Goal: Task Accomplishment & Management: Complete application form

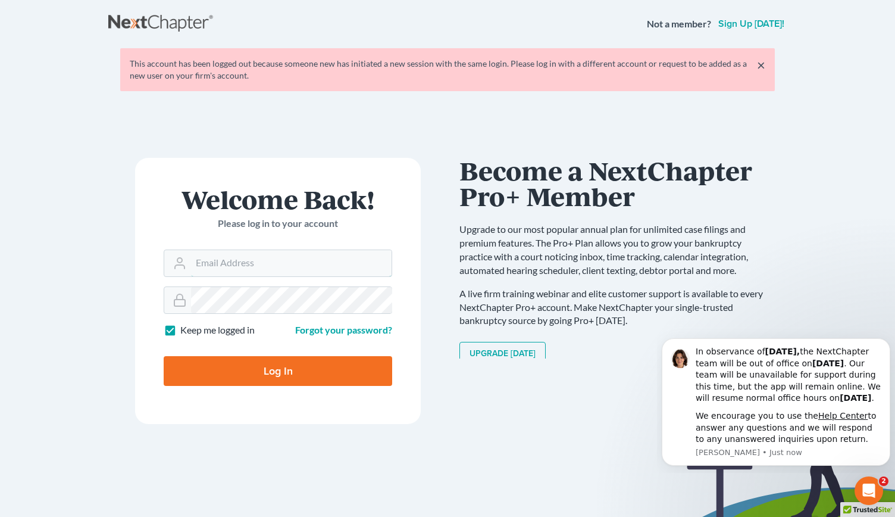
type input "rm@meredithlawfirm.com"
click at [251, 362] on input "Log In" at bounding box center [278, 371] width 229 height 30
type input "Thinking..."
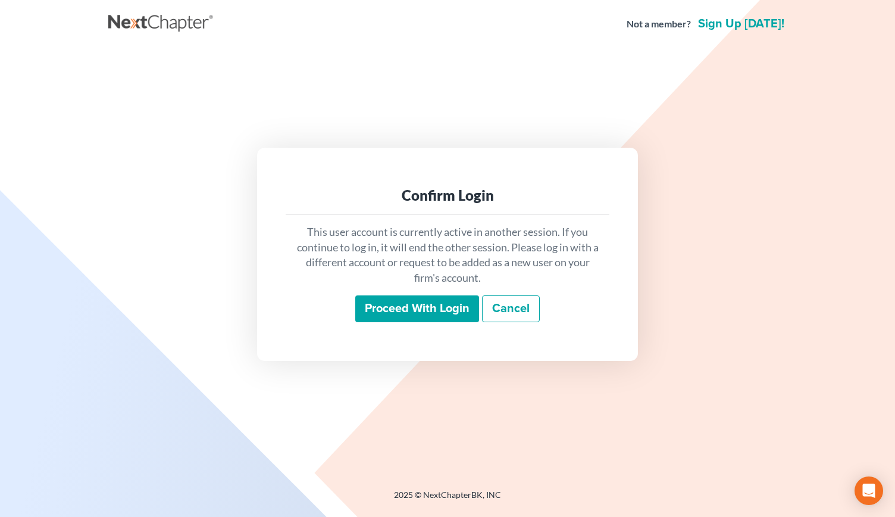
click at [398, 304] on input "Proceed with login" at bounding box center [417, 308] width 124 height 27
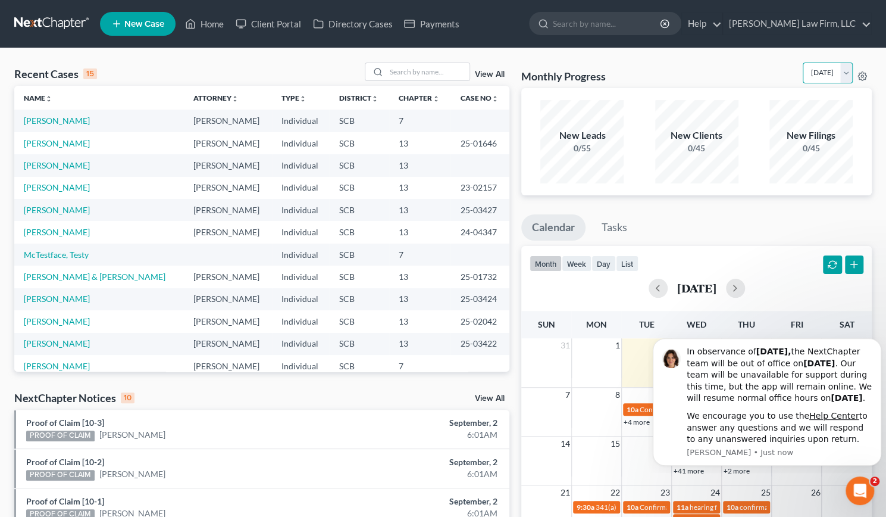
click at [845, 73] on select "[DATE] [DATE] [DATE] [DATE] [DATE] [DATE] [DATE] [DATE] [DATE] [DATE] [DATE] [D…" at bounding box center [828, 72] width 50 height 21
click at [803, 62] on select "[DATE] [DATE] [DATE] [DATE] [DATE] [DATE] [DATE] [DATE] [DATE] [DATE] [DATE] [D…" at bounding box center [828, 72] width 50 height 21
click at [848, 74] on select "[DATE] [DATE] [DATE] [DATE] [DATE] [DATE] [DATE] [DATE] [DATE] [DATE] [DATE] [D…" at bounding box center [828, 72] width 50 height 21
select select "0"
click at [803, 62] on select "[DATE] [DATE] [DATE] [DATE] [DATE] [DATE] [DATE] [DATE] [DATE] [DATE] [DATE] [D…" at bounding box center [828, 72] width 50 height 21
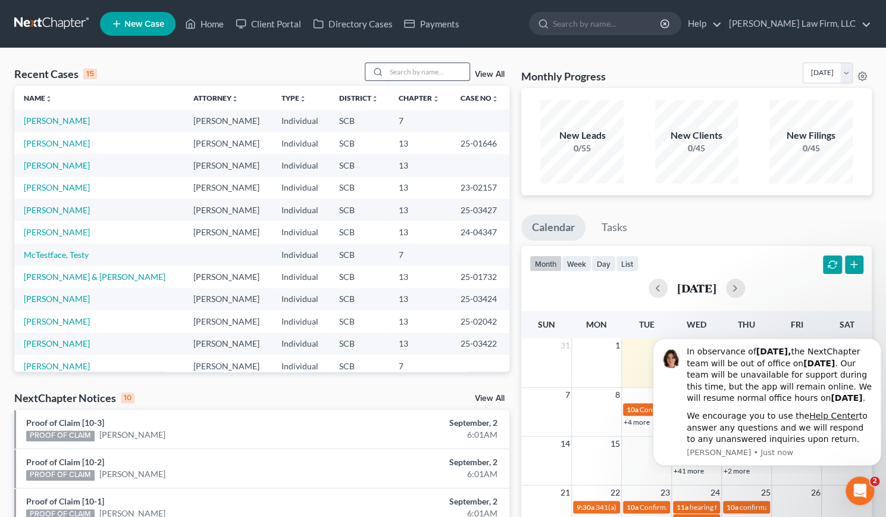
click at [419, 71] on input "search" at bounding box center [427, 71] width 83 height 17
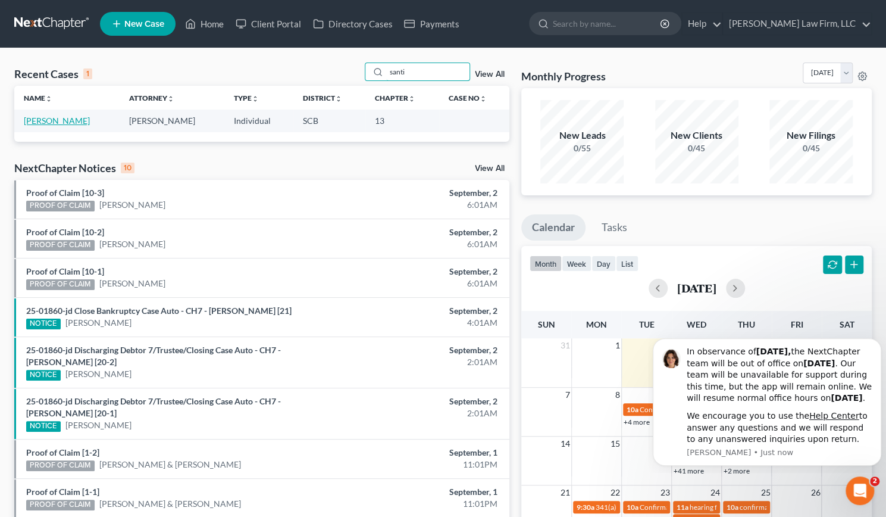
type input "santi"
click at [51, 120] on link "[PERSON_NAME]" at bounding box center [57, 120] width 66 height 10
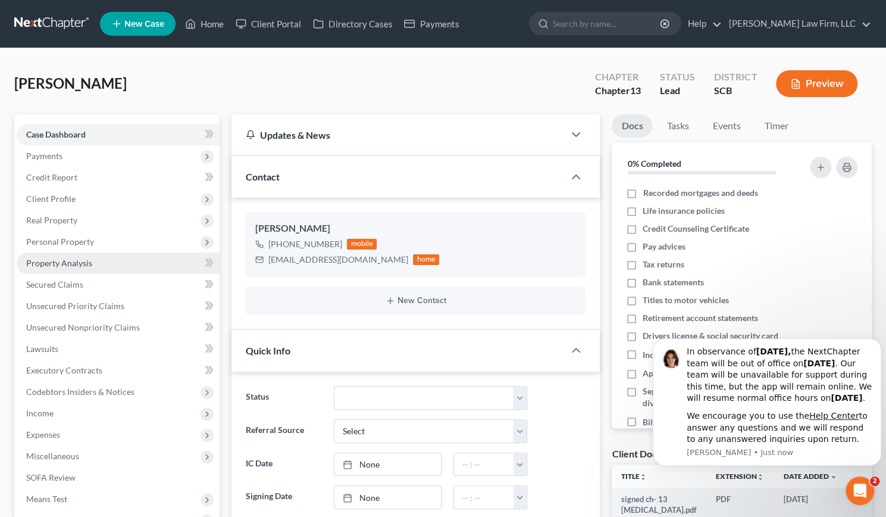
click at [98, 260] on link "Property Analysis" at bounding box center [118, 262] width 203 height 21
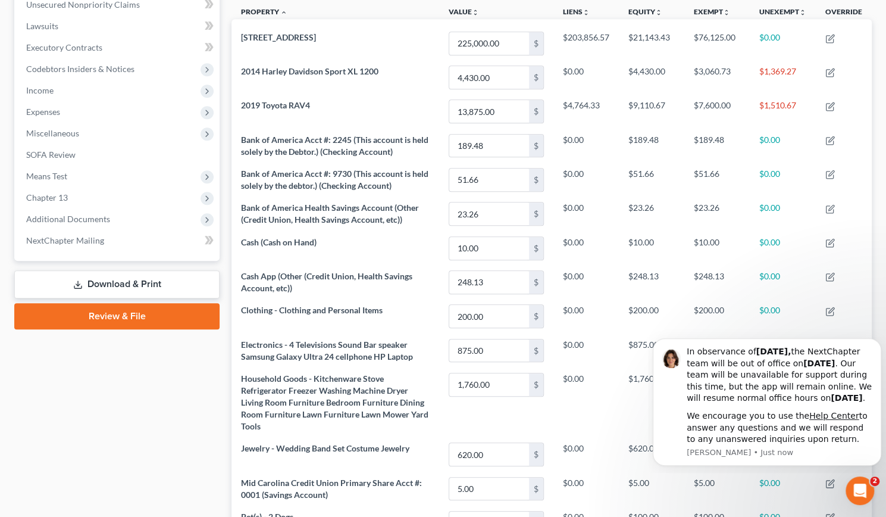
scroll to position [330, 0]
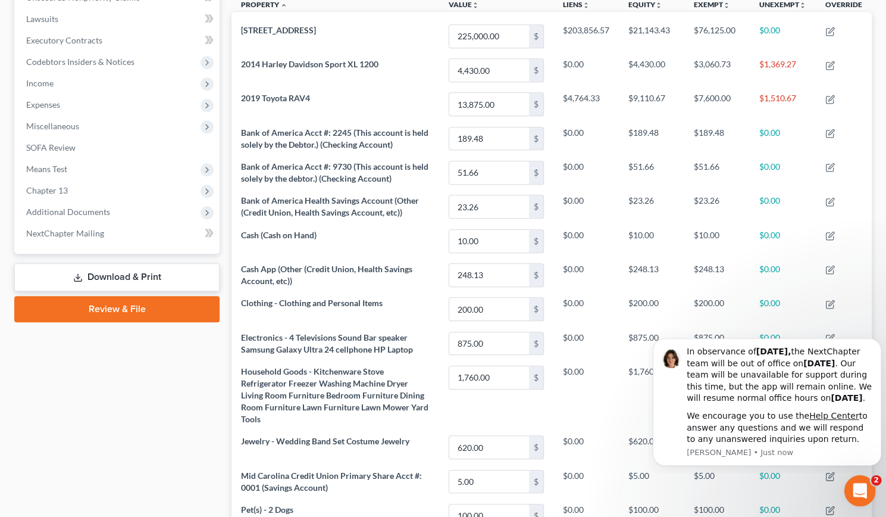
click at [866, 489] on icon "Open Intercom Messenger" at bounding box center [859, 489] width 20 height 20
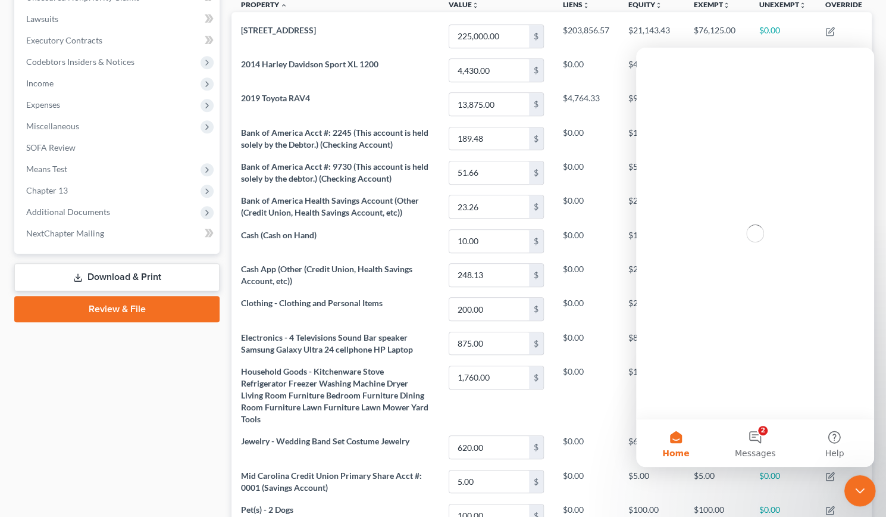
scroll to position [0, 0]
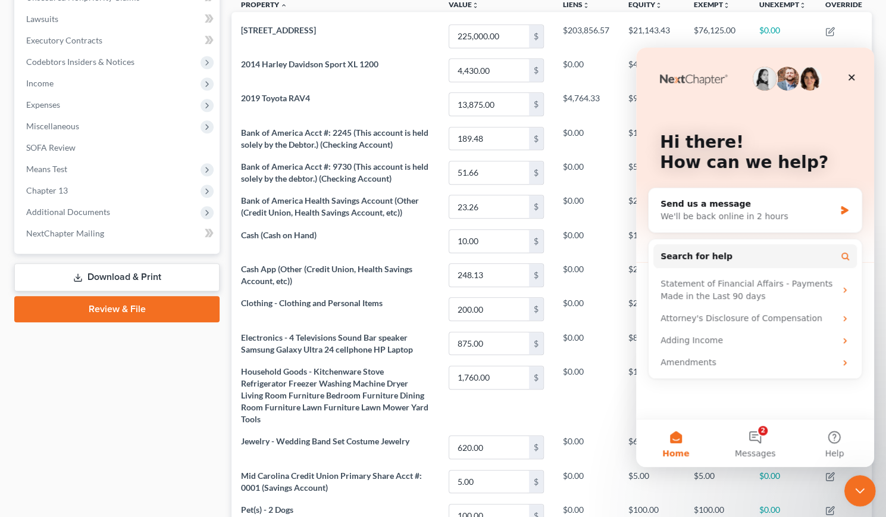
click at [868, 491] on div "Close Intercom Messenger" at bounding box center [858, 488] width 29 height 29
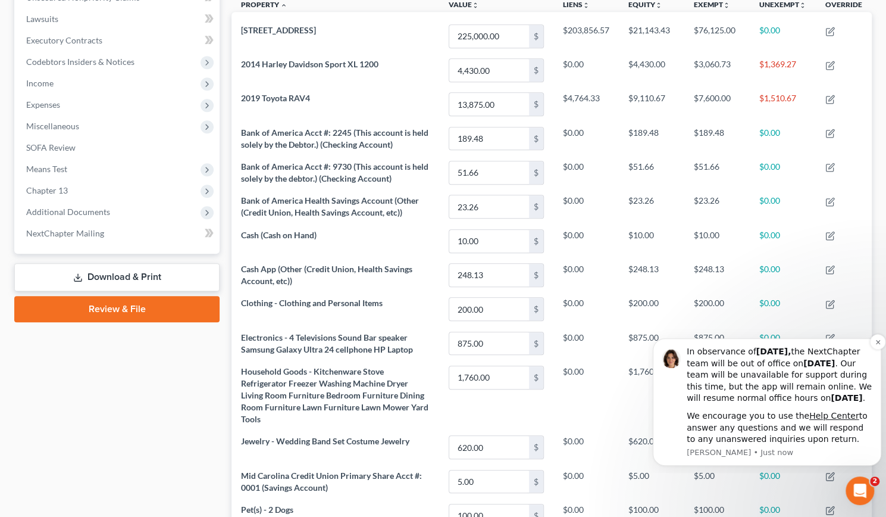
click at [852, 379] on div "In observance of [DATE], the NextChapter team will be out of office [DATE][DATE…" at bounding box center [780, 375] width 186 height 58
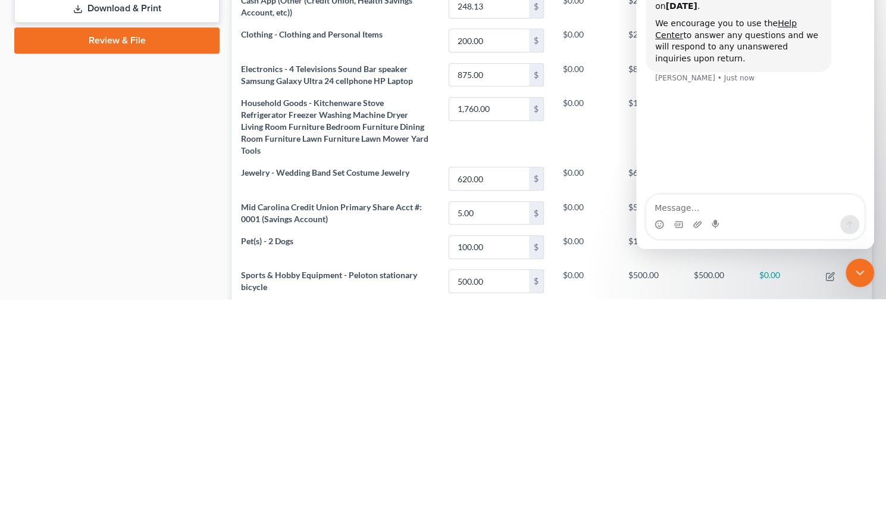
scroll to position [385, 0]
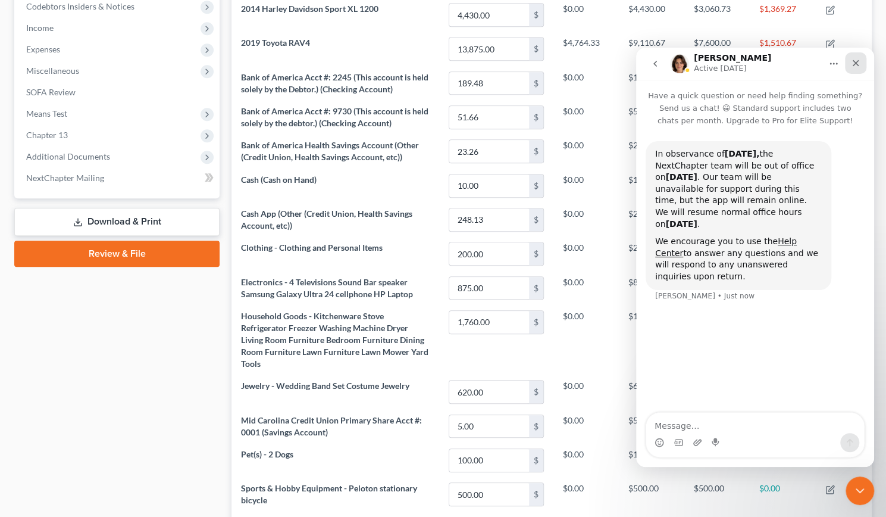
click at [855, 58] on icon "Close" at bounding box center [856, 63] width 10 height 10
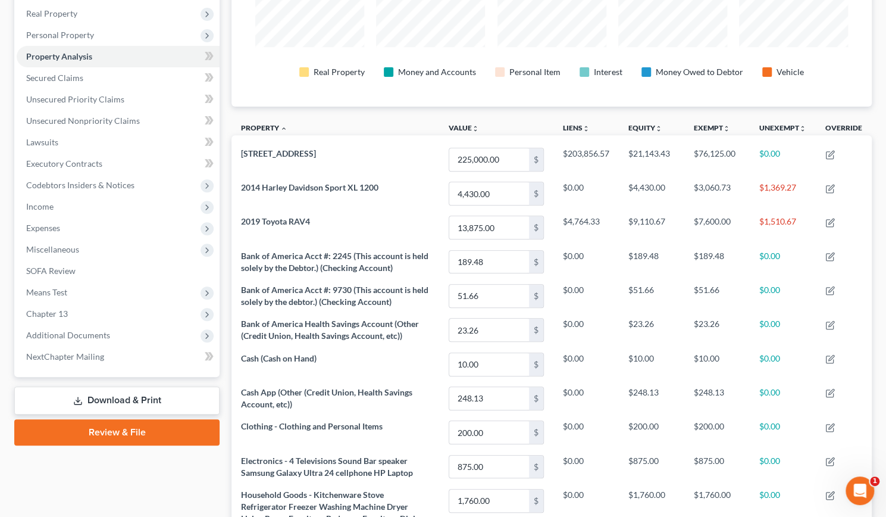
scroll to position [203, 0]
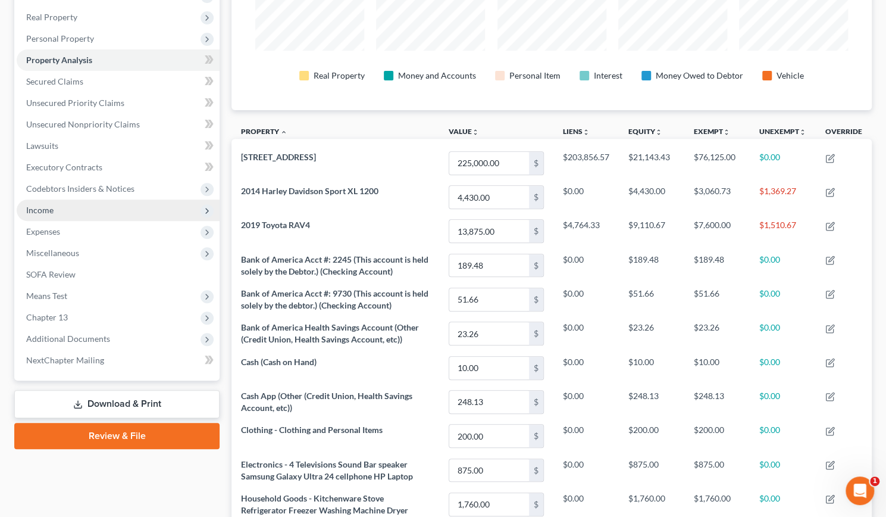
click at [130, 202] on span "Income" at bounding box center [118, 209] width 203 height 21
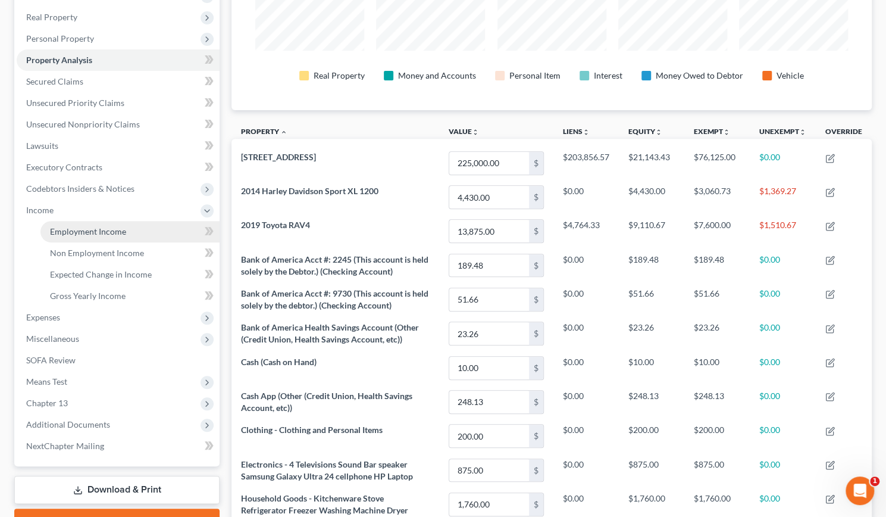
click at [106, 236] on link "Employment Income" at bounding box center [129, 231] width 179 height 21
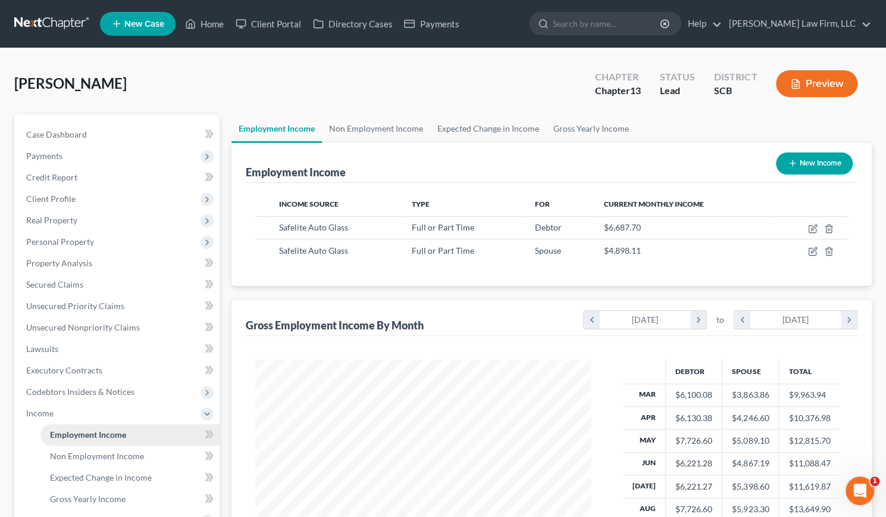
scroll to position [212, 359]
click at [387, 128] on link "Non Employment Income" at bounding box center [376, 128] width 108 height 29
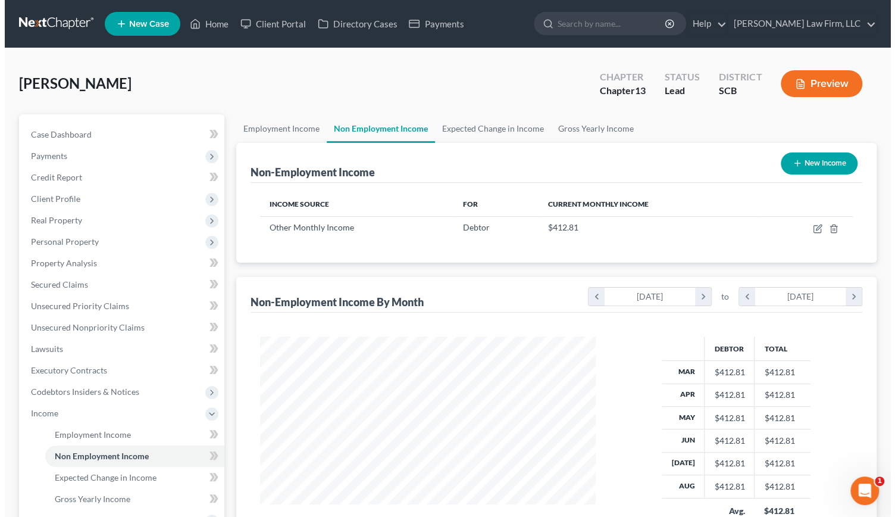
scroll to position [212, 359]
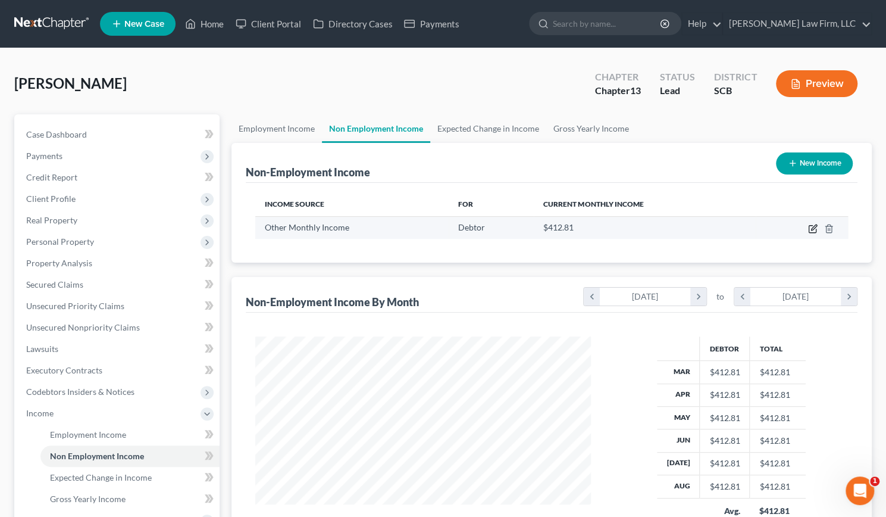
click at [812, 225] on icon "button" at bounding box center [813, 229] width 10 height 10
select select "13"
select select "0"
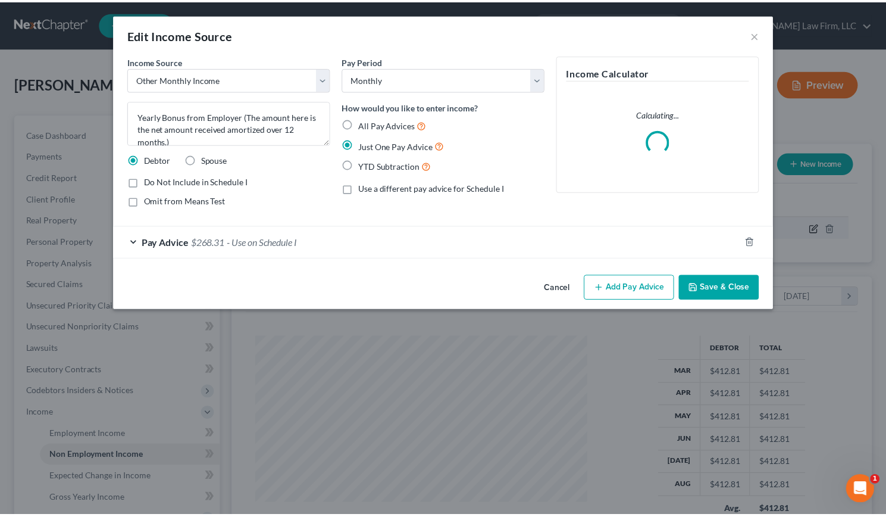
scroll to position [212, 363]
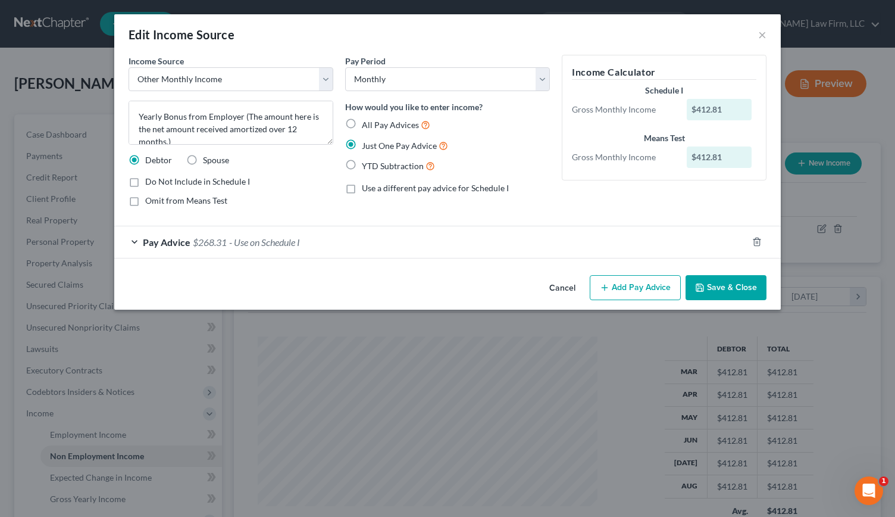
click at [561, 282] on button "Cancel" at bounding box center [562, 288] width 45 height 24
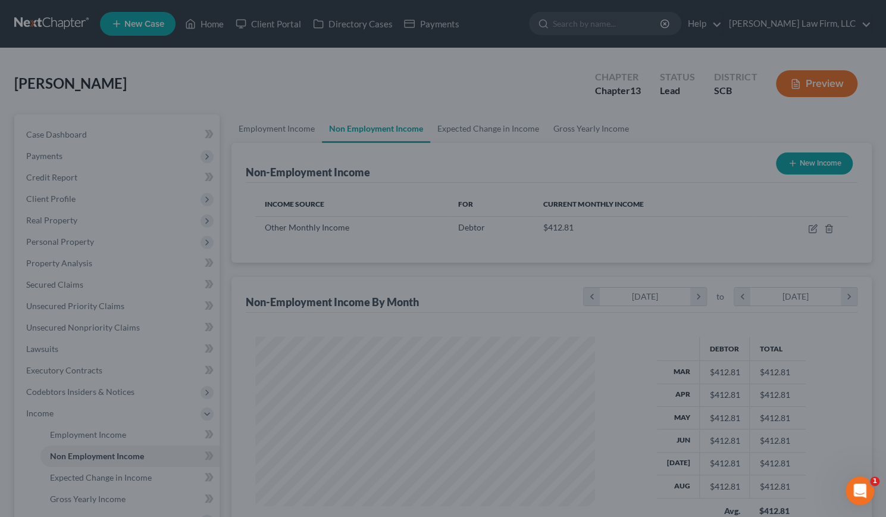
scroll to position [594965, 594818]
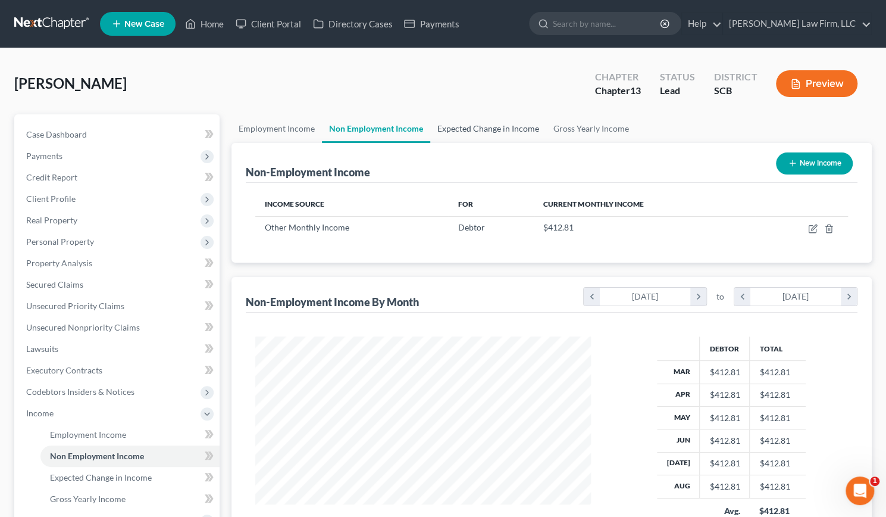
click at [492, 133] on link "Expected Change in Income" at bounding box center [488, 128] width 116 height 29
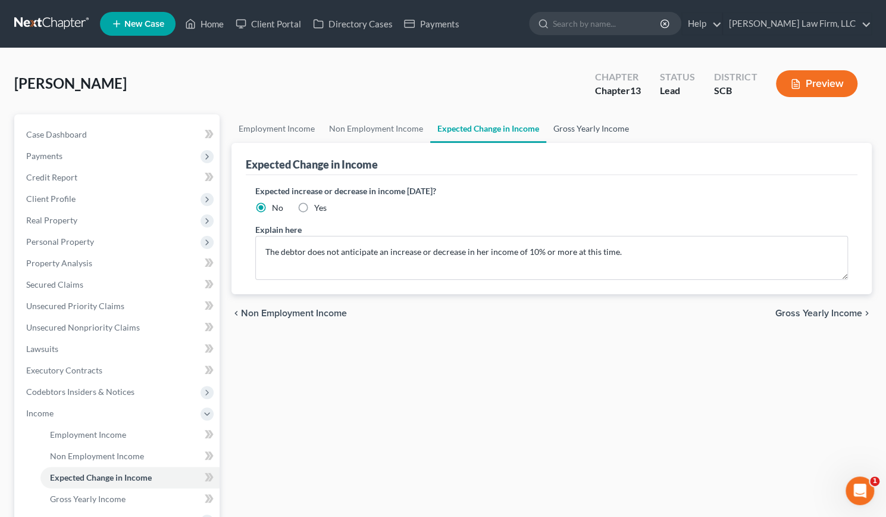
click at [566, 125] on link "Gross Yearly Income" at bounding box center [591, 128] width 90 height 29
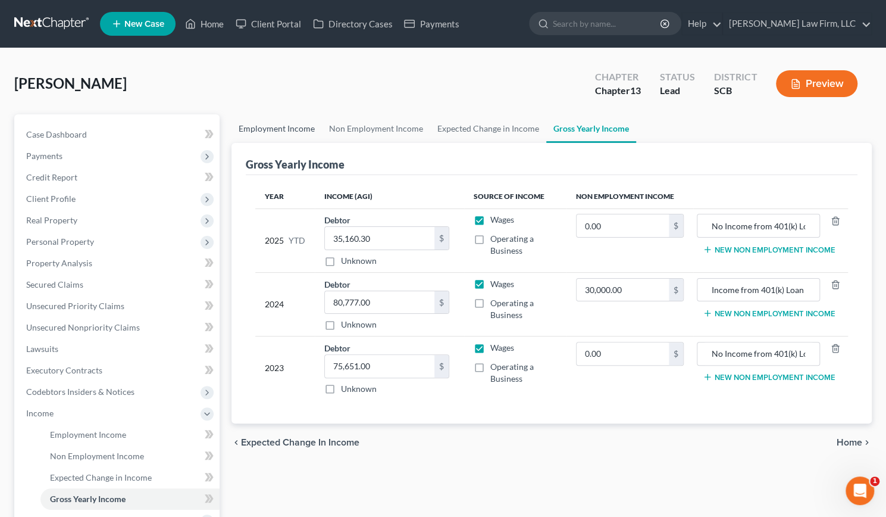
click at [259, 122] on link "Employment Income" at bounding box center [277, 128] width 90 height 29
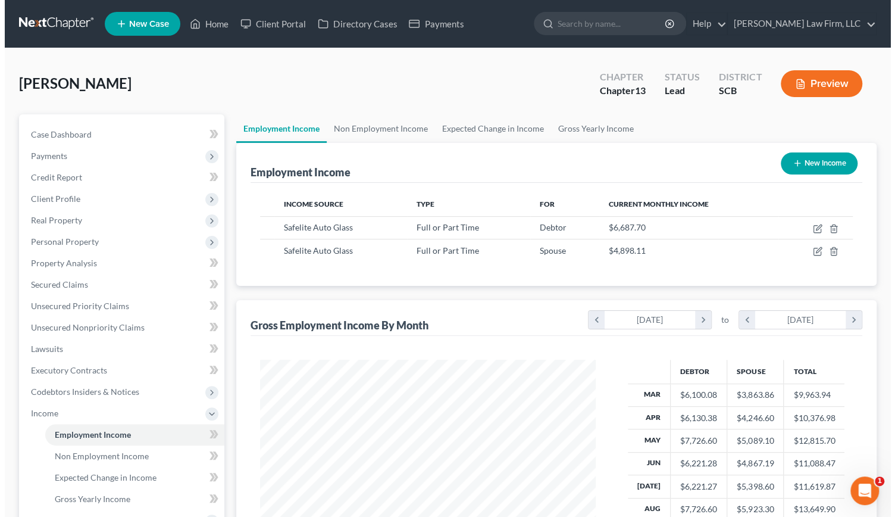
scroll to position [212, 359]
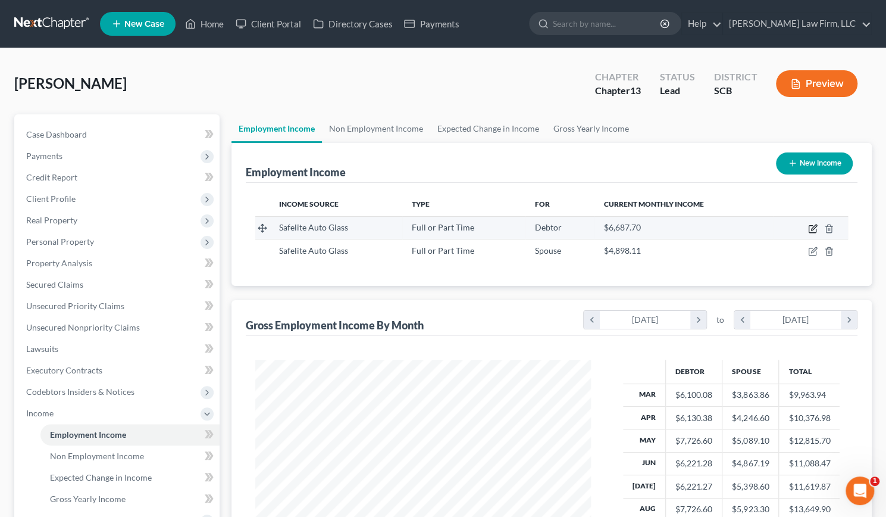
click at [811, 227] on icon "button" at bounding box center [813, 229] width 10 height 10
select select "0"
select select "42"
select select "3"
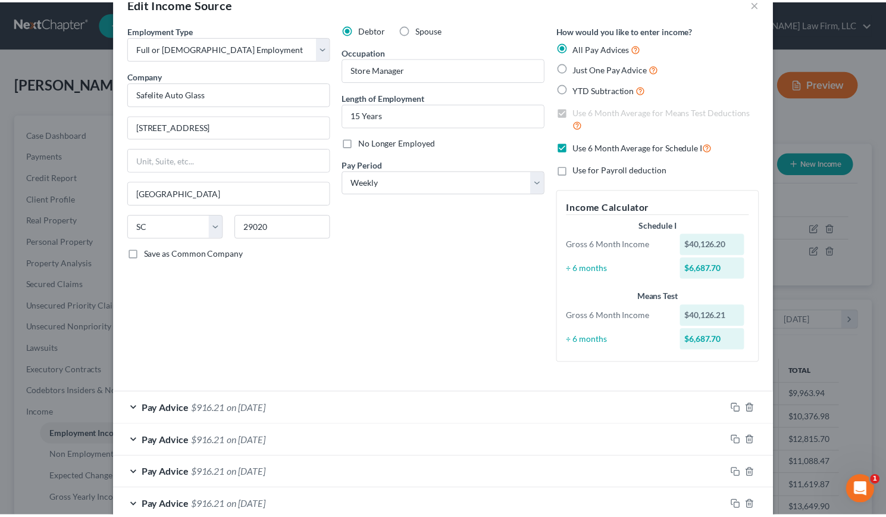
scroll to position [0, 0]
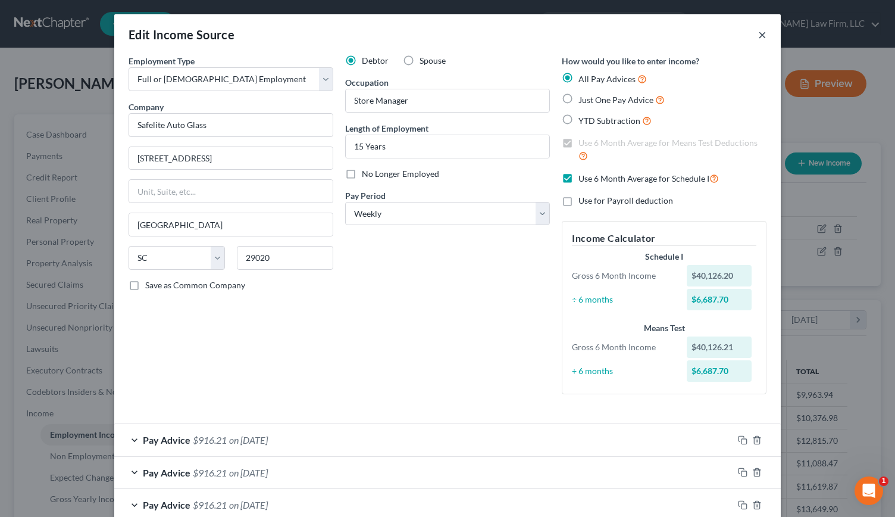
click at [758, 35] on button "×" at bounding box center [762, 34] width 8 height 14
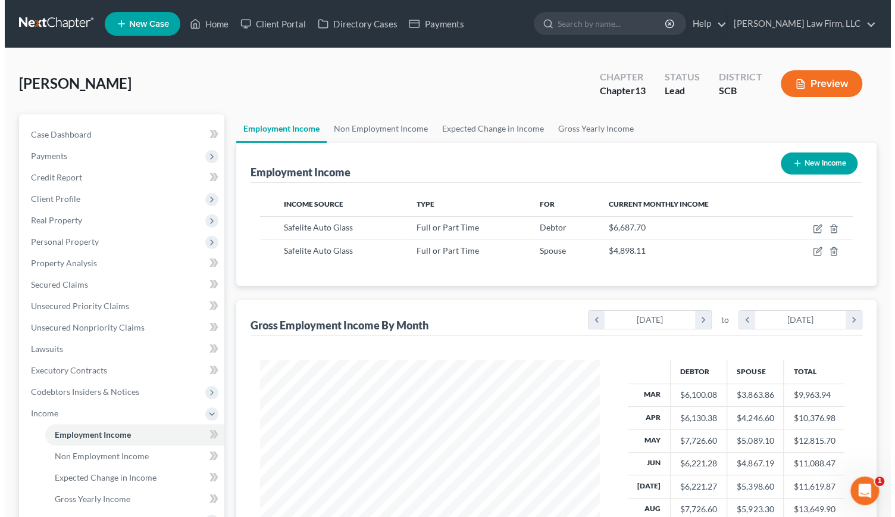
scroll to position [594965, 594818]
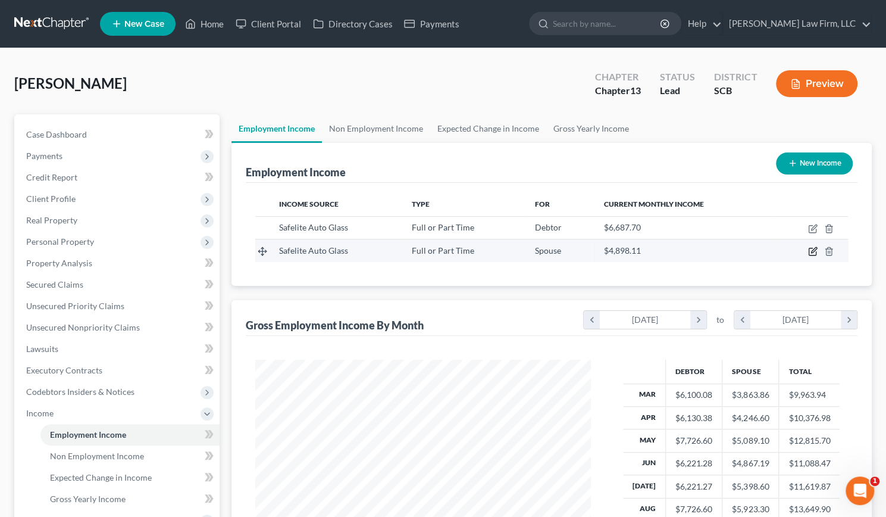
click at [811, 249] on icon "button" at bounding box center [813, 251] width 10 height 10
select select "0"
select select "42"
select select "3"
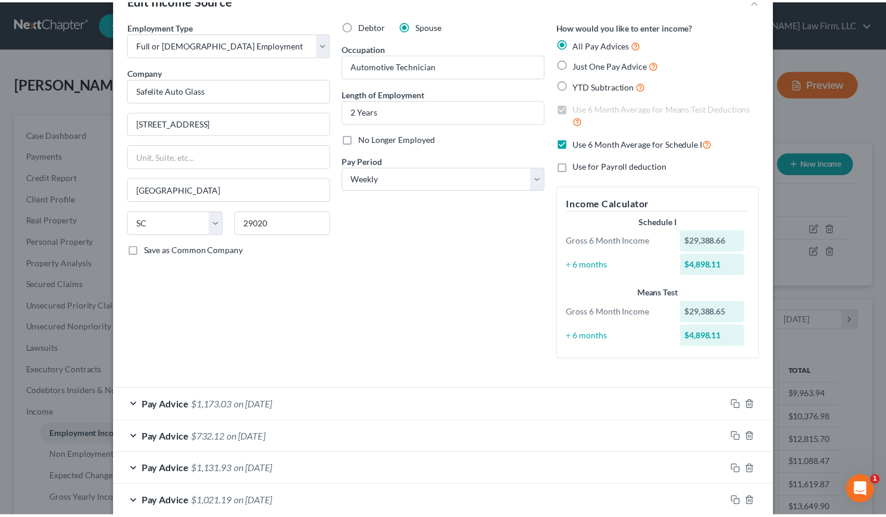
scroll to position [0, 0]
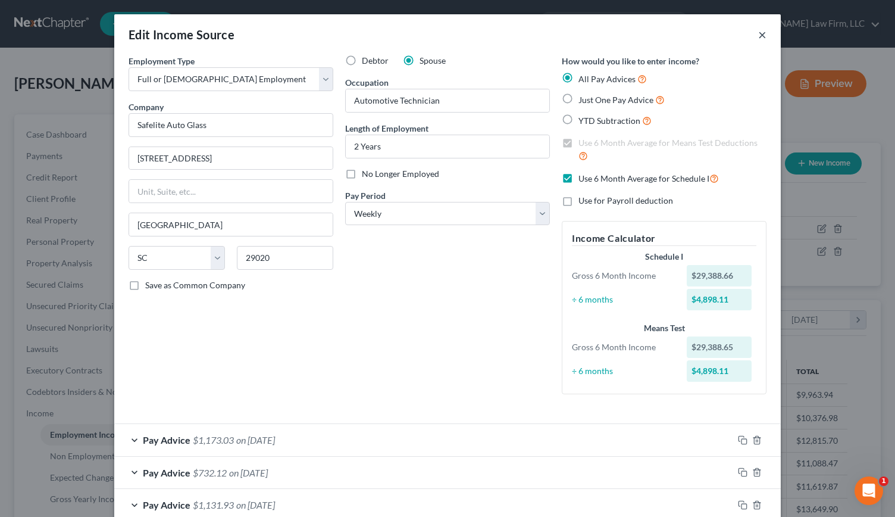
click at [758, 34] on button "×" at bounding box center [762, 34] width 8 height 14
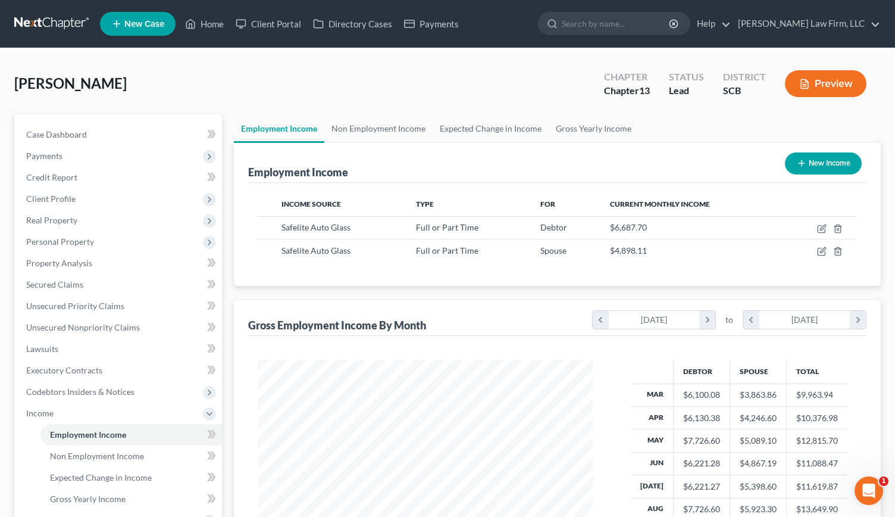
scroll to position [594965, 594818]
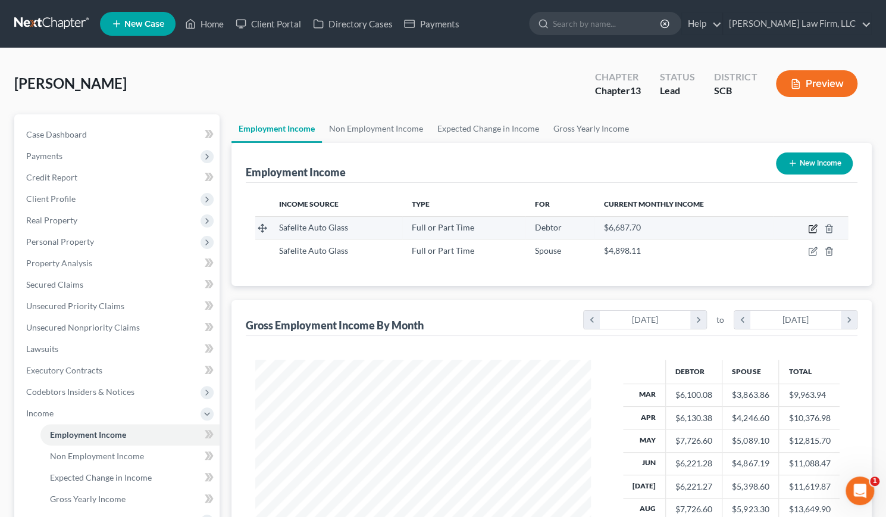
click at [812, 226] on icon "button" at bounding box center [812, 229] width 7 height 7
select select "0"
select select "42"
select select "3"
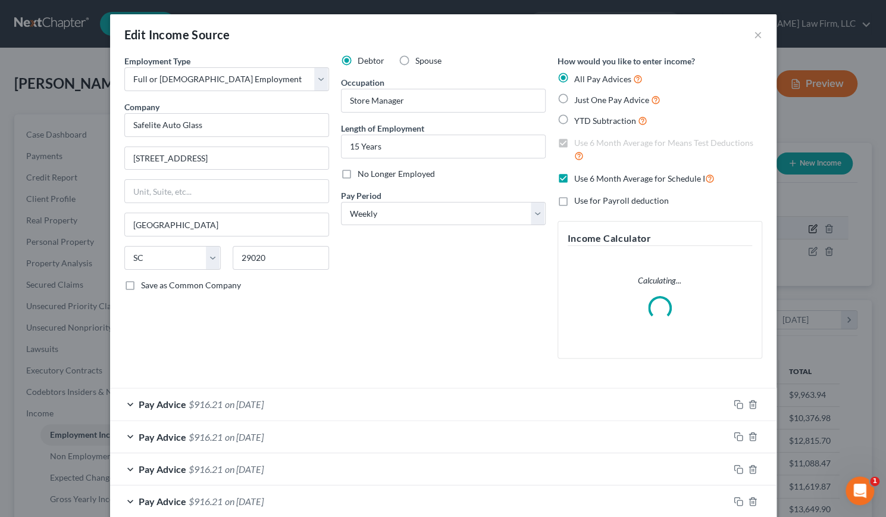
scroll to position [212, 363]
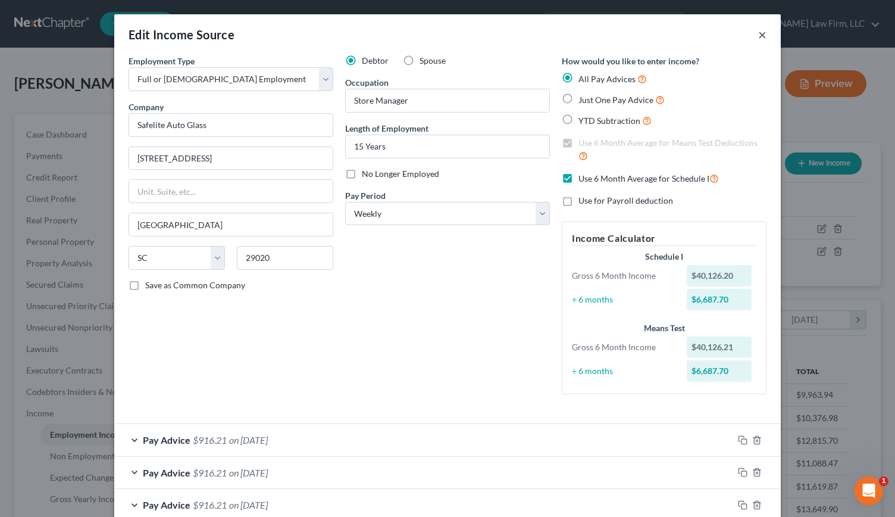
click at [758, 39] on button "×" at bounding box center [762, 34] width 8 height 14
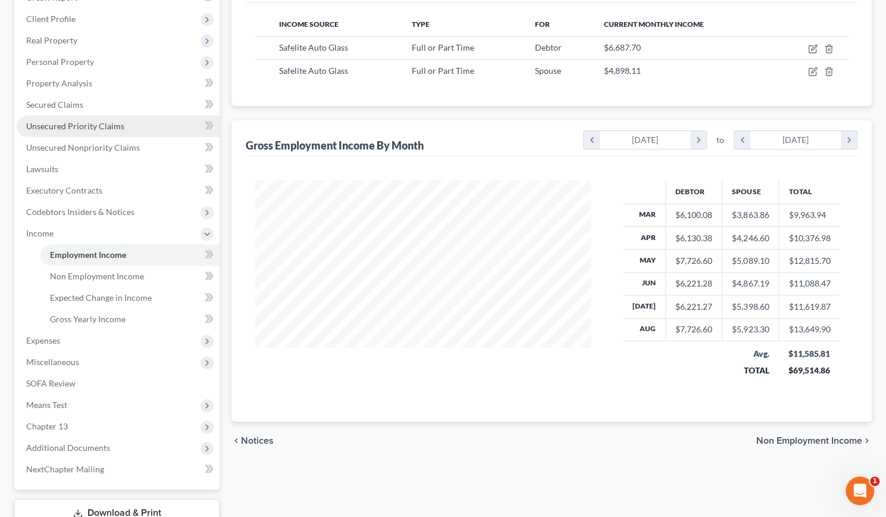
scroll to position [264, 0]
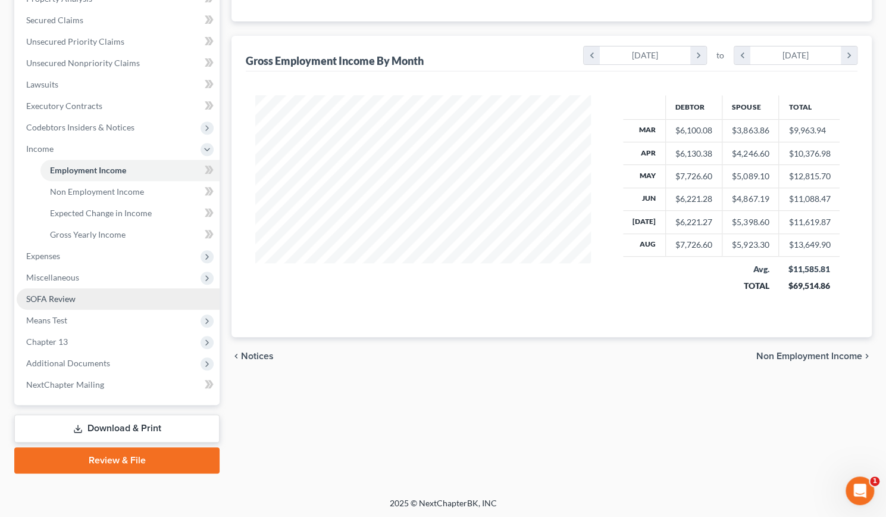
click at [73, 308] on link "SOFA Review" at bounding box center [118, 298] width 203 height 21
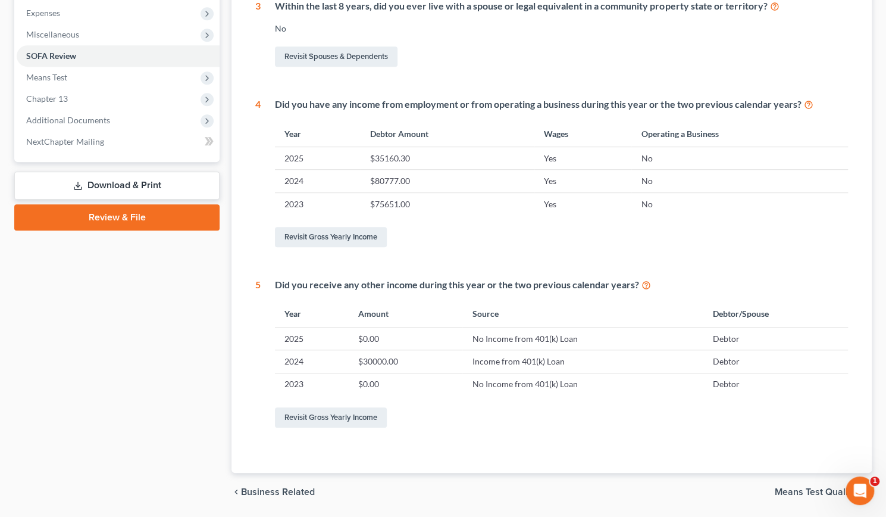
scroll to position [423, 0]
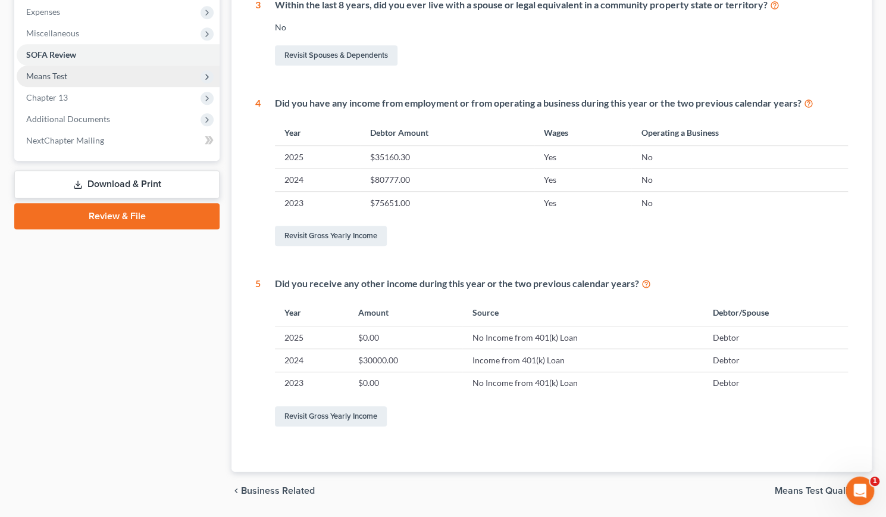
click at [63, 83] on span "Means Test" at bounding box center [118, 75] width 203 height 21
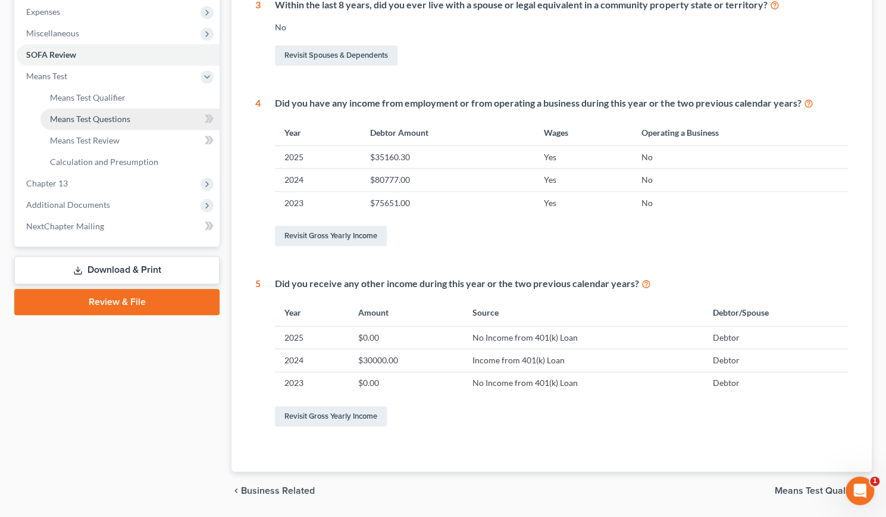
click at [85, 121] on span "Means Test Questions" at bounding box center [90, 119] width 80 height 10
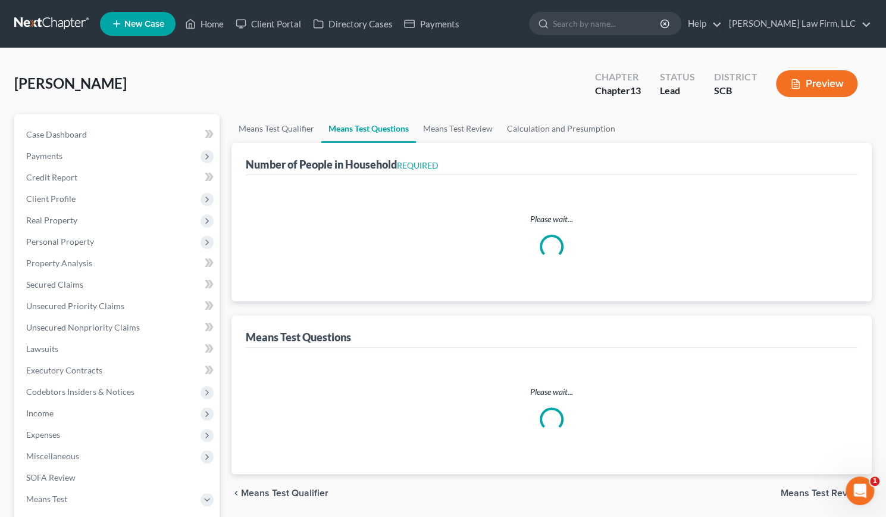
select select "0"
select select "60"
select select "1"
select select "60"
select select "1"
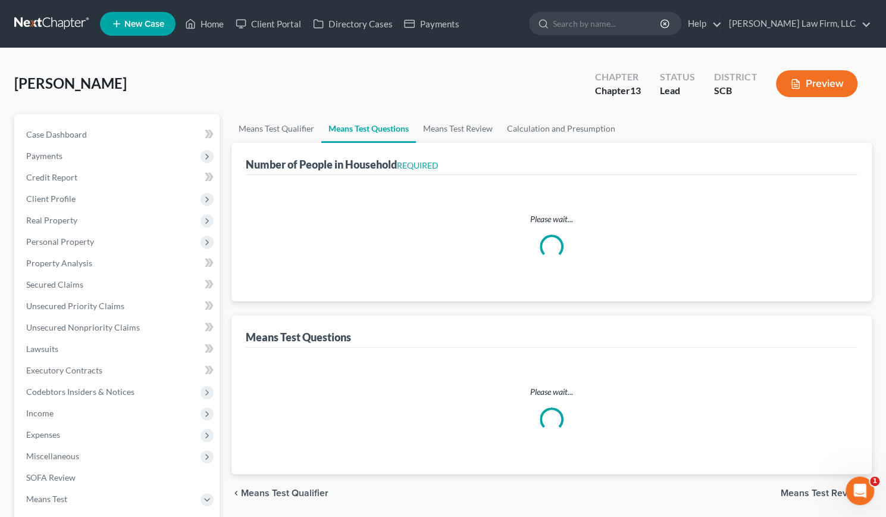
select select "60"
select select "2"
select select "3"
select select "0"
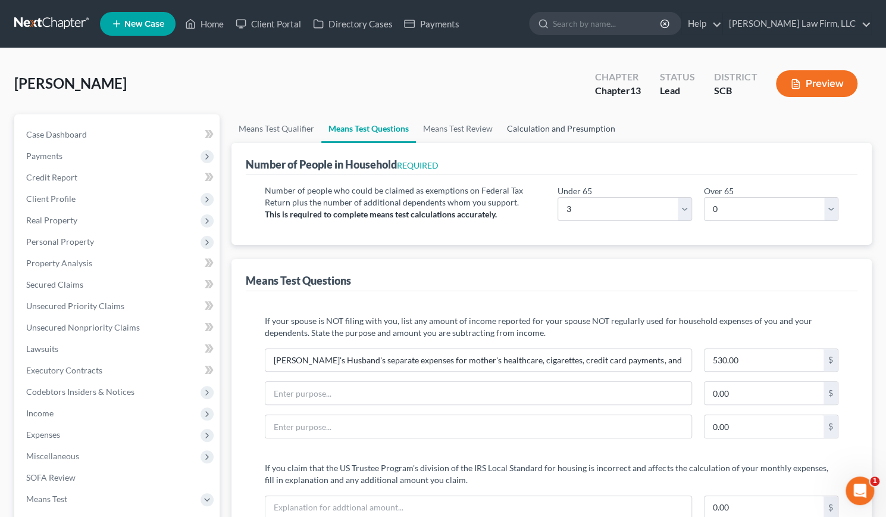
click at [546, 127] on link "Calculation and Presumption" at bounding box center [561, 128] width 123 height 29
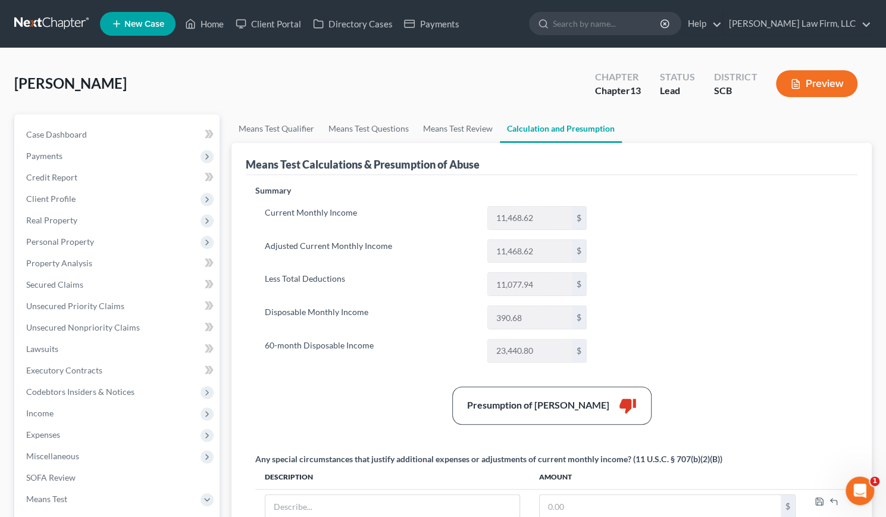
click at [802, 85] on button "Preview" at bounding box center [817, 83] width 82 height 27
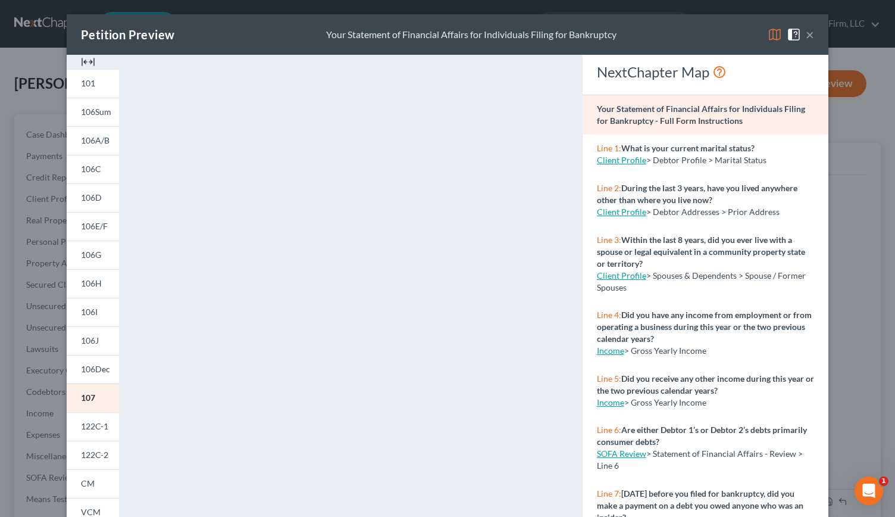
click at [82, 62] on img at bounding box center [88, 62] width 14 height 14
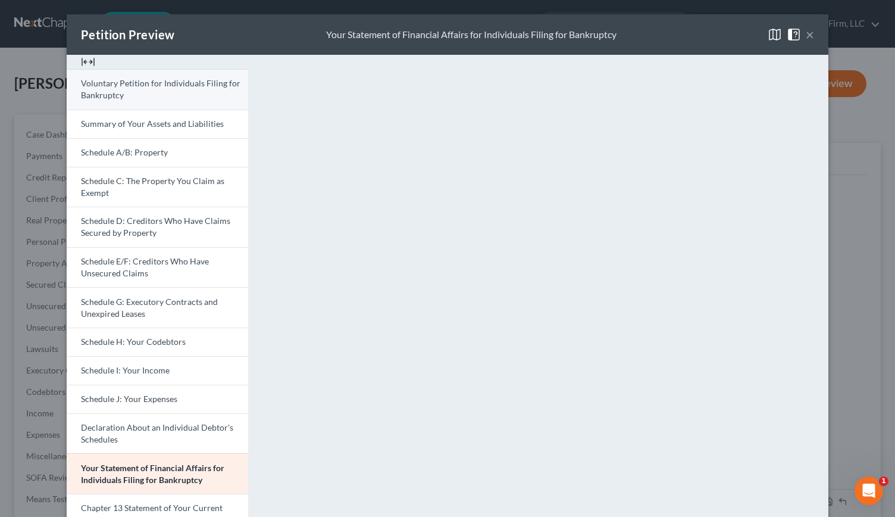
click at [105, 90] on span "Voluntary Petition for Individuals Filing for Bankruptcy" at bounding box center [161, 89] width 160 height 22
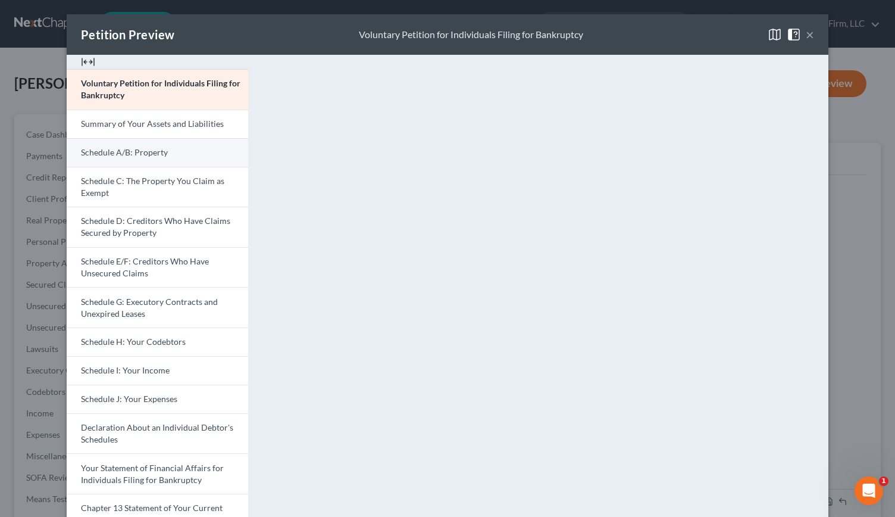
click at [202, 149] on link "Schedule A/B: Property" at bounding box center [158, 152] width 182 height 29
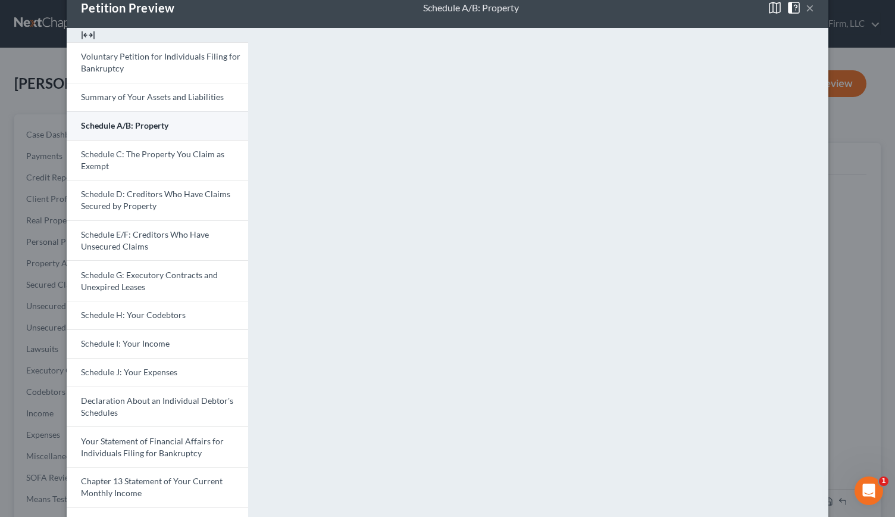
scroll to position [25, 0]
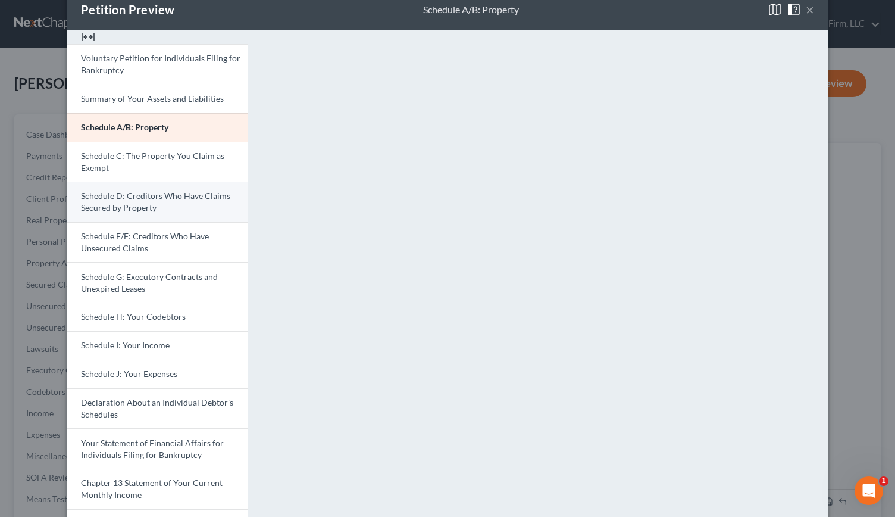
click at [171, 207] on link "Schedule D: Creditors Who Have Claims Secured by Property" at bounding box center [158, 202] width 182 height 40
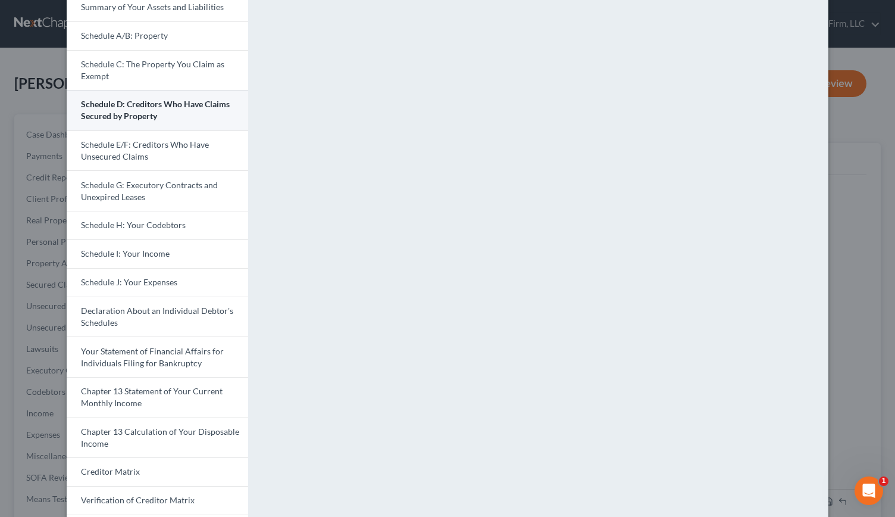
scroll to position [127, 0]
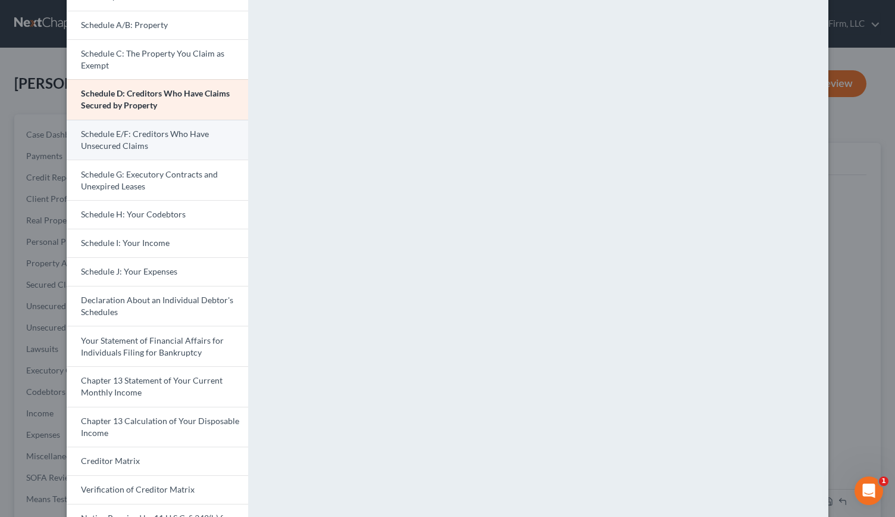
click at [158, 130] on span "Schedule E/F: Creditors Who Have Unsecured Claims" at bounding box center [145, 140] width 128 height 22
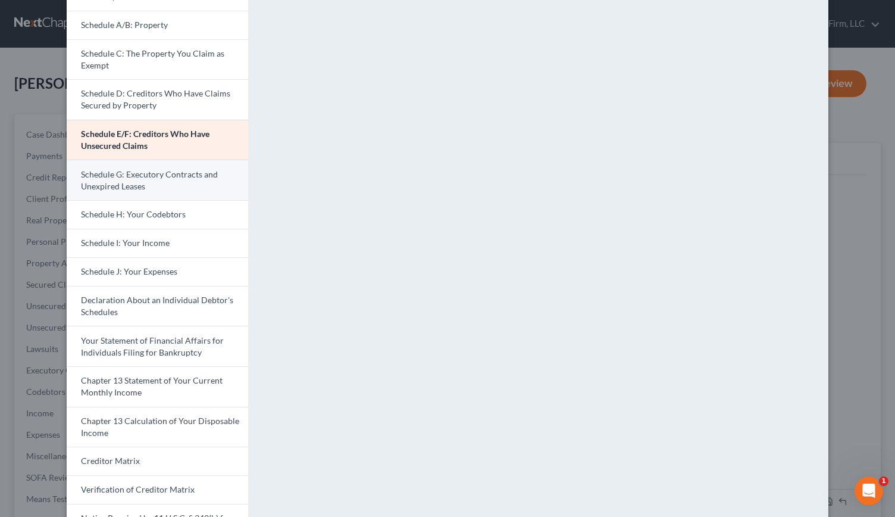
click at [127, 189] on span "Schedule G: Executory Contracts and Unexpired Leases" at bounding box center [149, 180] width 137 height 22
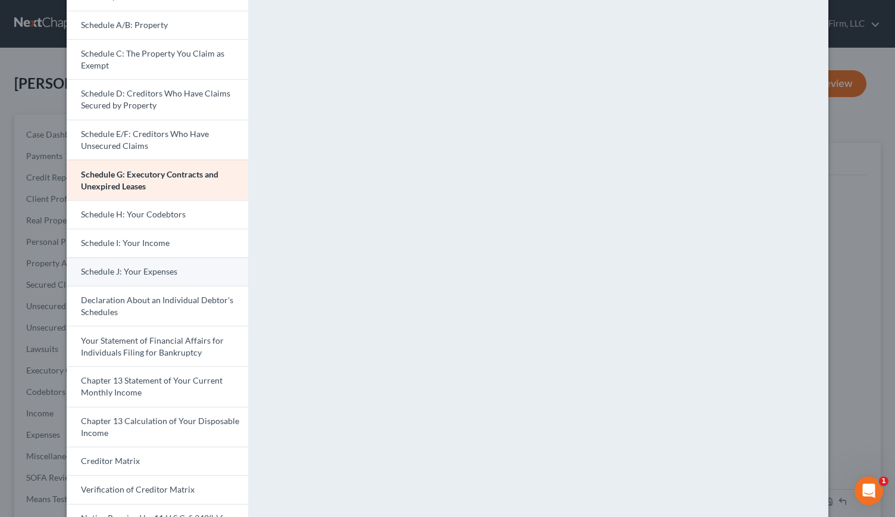
click at [140, 270] on span "Schedule J: Your Expenses" at bounding box center [129, 271] width 96 height 10
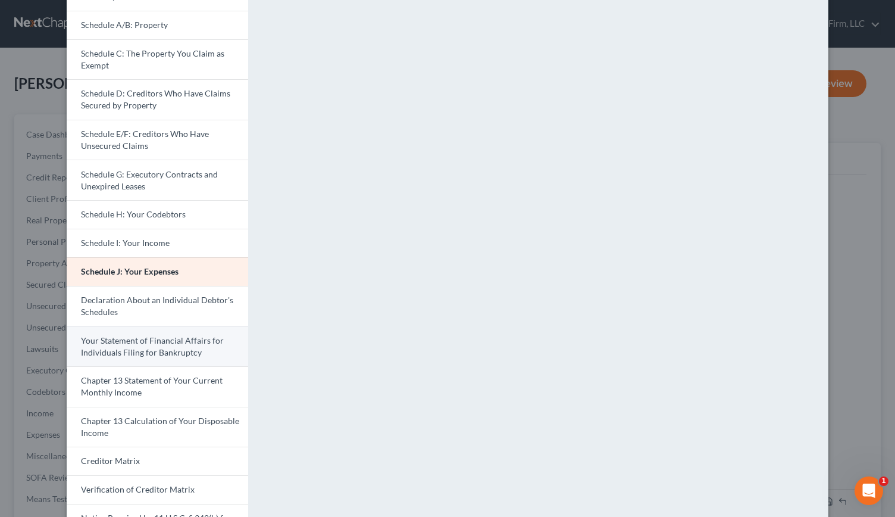
click at [151, 337] on span "Your Statement of Financial Affairs for Individuals Filing for Bankruptcy" at bounding box center [152, 346] width 143 height 22
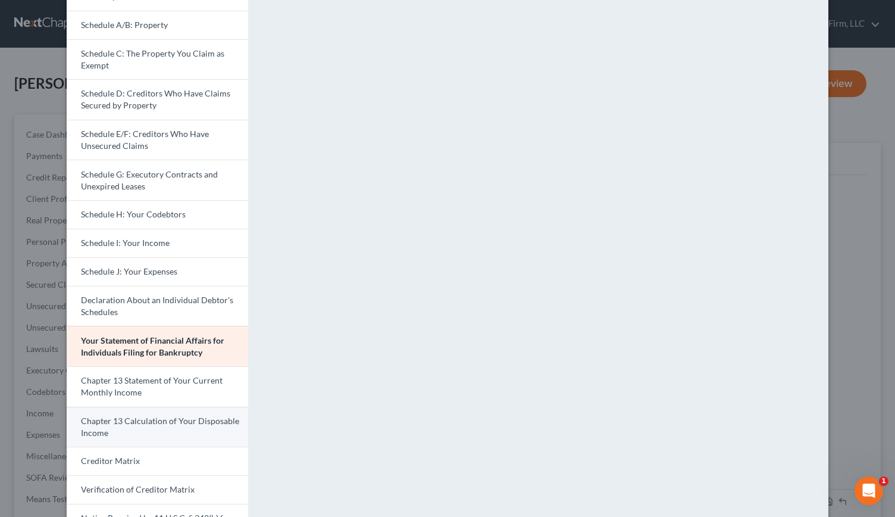
click at [176, 407] on link "Chapter 13 Calculation of Your Disposable Income" at bounding box center [158, 427] width 182 height 40
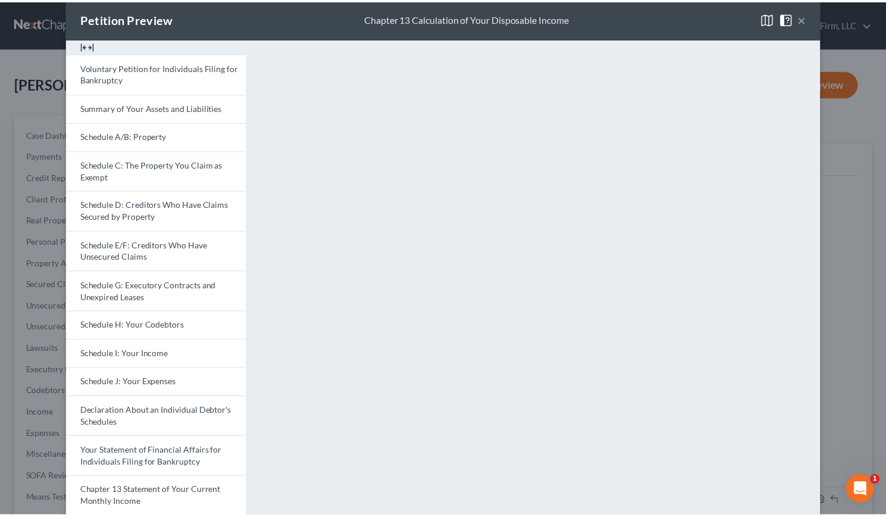
scroll to position [0, 0]
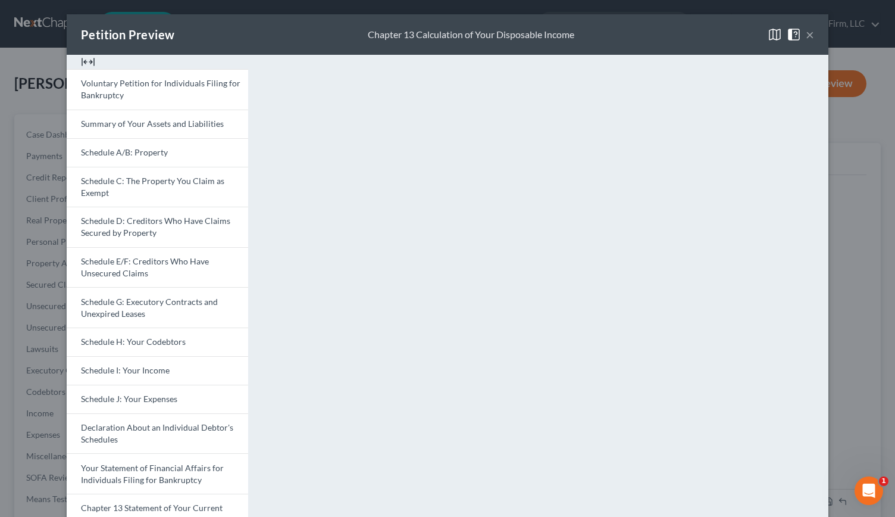
click at [806, 35] on button "×" at bounding box center [810, 34] width 8 height 14
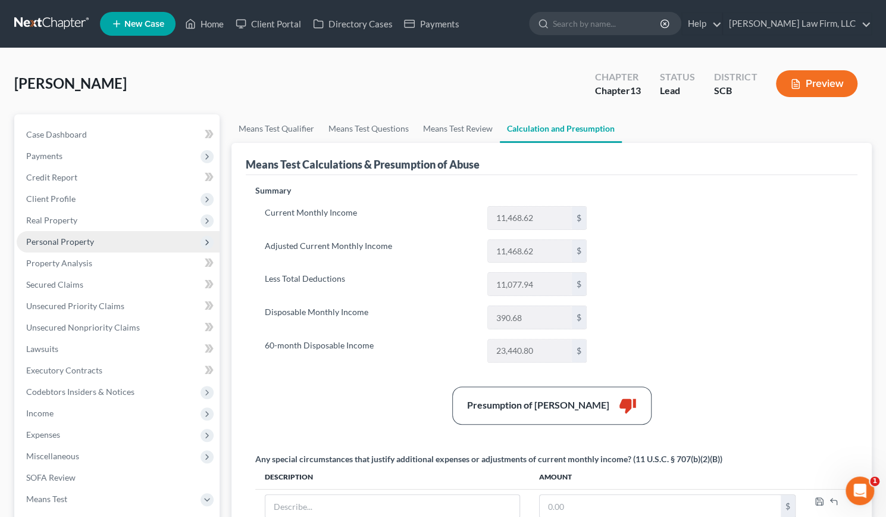
click at [95, 241] on span "Personal Property" at bounding box center [118, 241] width 203 height 21
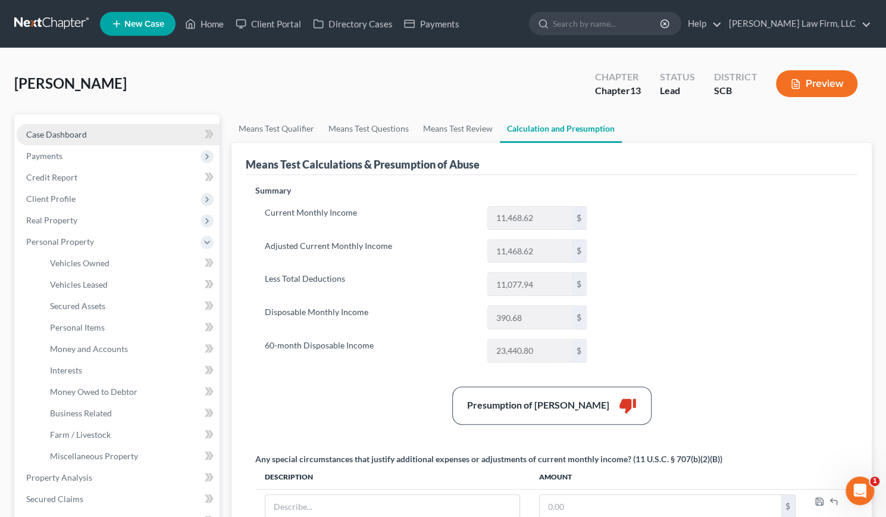
click at [66, 126] on link "Case Dashboard" at bounding box center [118, 134] width 203 height 21
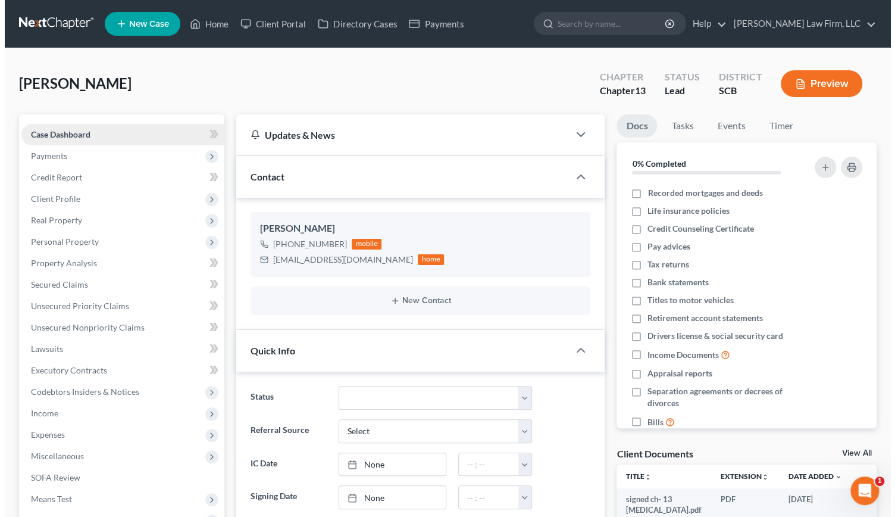
scroll to position [996, 0]
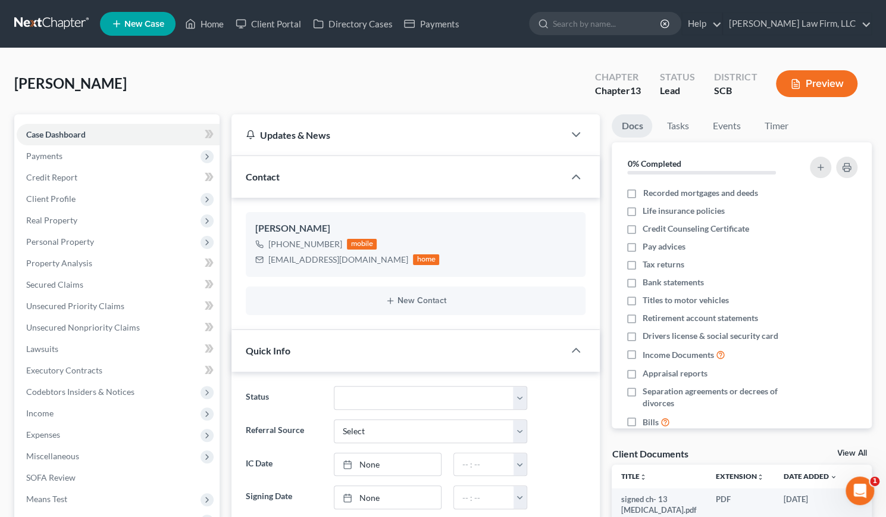
click at [795, 95] on button "Preview" at bounding box center [817, 83] width 82 height 27
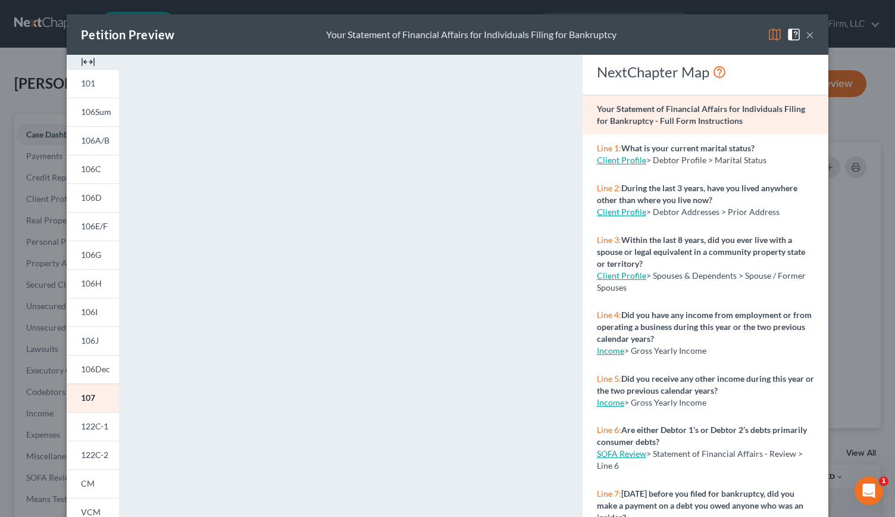
click at [86, 59] on img at bounding box center [88, 62] width 14 height 14
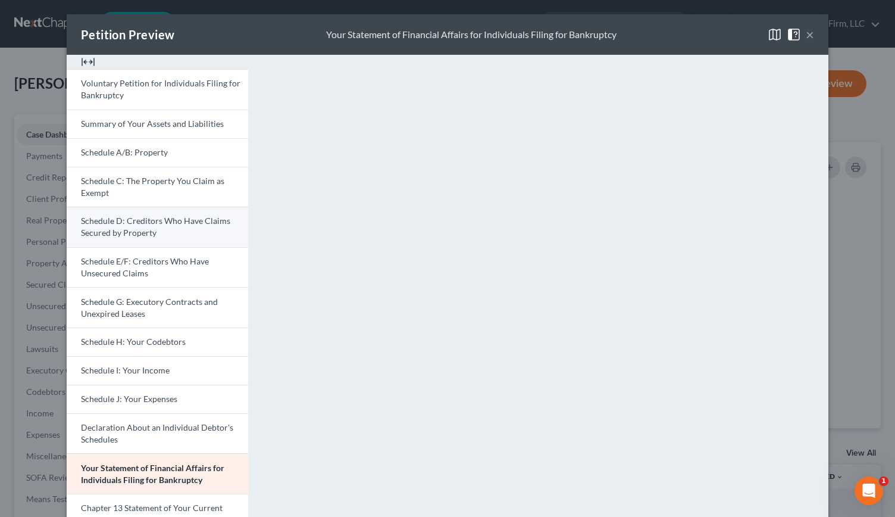
click at [113, 232] on span "Schedule D: Creditors Who Have Claims Secured by Property" at bounding box center [155, 226] width 149 height 22
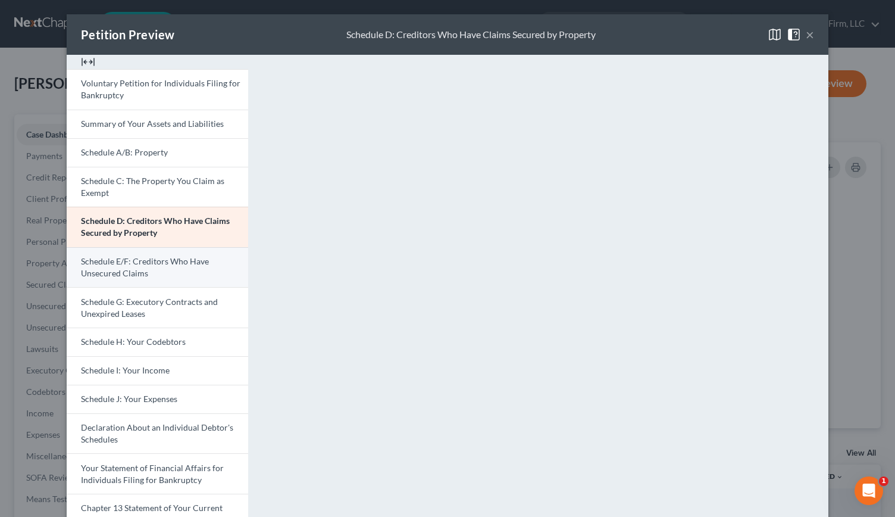
click at [147, 258] on span "Schedule E/F: Creditors Who Have Unsecured Claims" at bounding box center [145, 267] width 128 height 22
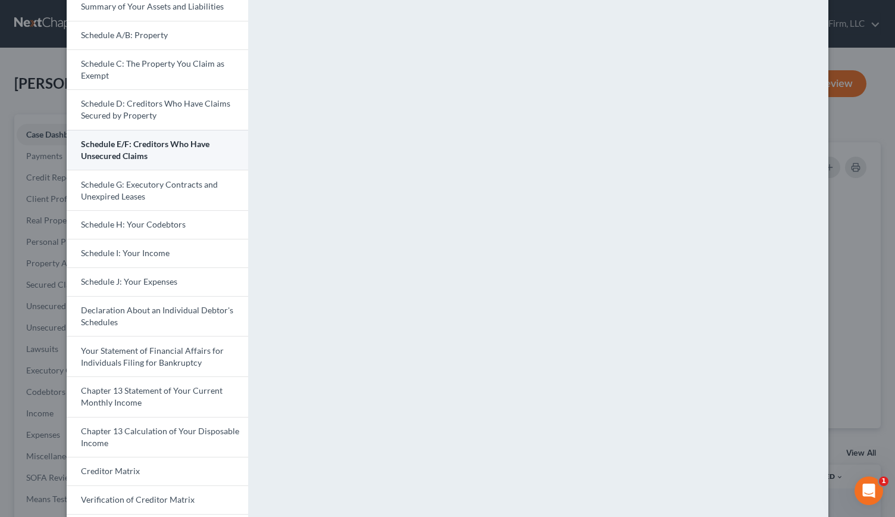
scroll to position [123, 0]
